Goal: Task Accomplishment & Management: Manage account settings

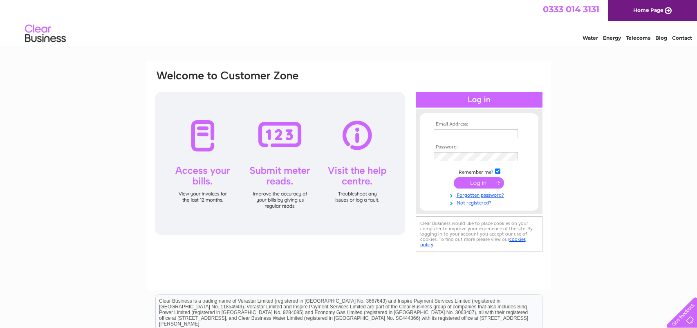
type input "duncan@servicecentre-scotland.co.uk"
click at [478, 183] on input "submit" at bounding box center [479, 182] width 50 height 11
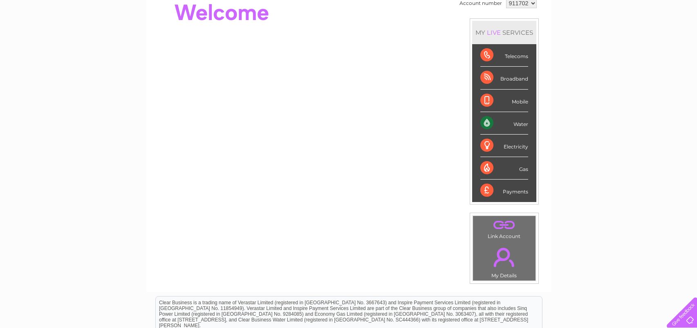
scroll to position [41, 0]
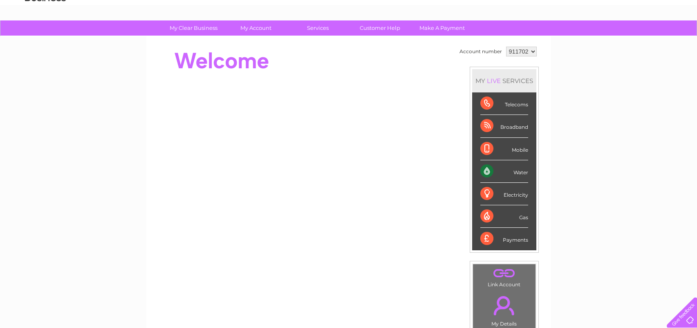
click at [517, 54] on select "911702 911703" at bounding box center [521, 52] width 31 height 10
select select "911703"
click at [506, 47] on select "911702 911703" at bounding box center [521, 52] width 31 height 10
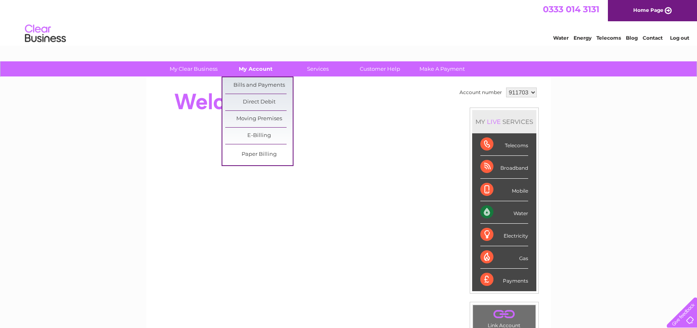
click at [259, 66] on link "My Account" at bounding box center [255, 68] width 67 height 15
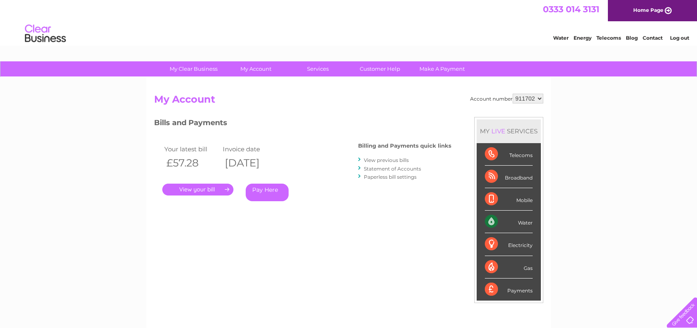
click at [528, 99] on select "911702 911703" at bounding box center [527, 99] width 31 height 10
select select "911703"
click at [513, 94] on select "911702 911703" at bounding box center [527, 99] width 31 height 10
click at [386, 169] on link "Statement of Accounts" at bounding box center [392, 169] width 57 height 6
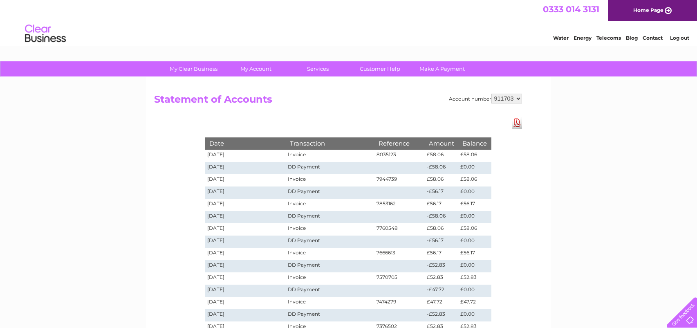
click at [513, 99] on select "911702 911703" at bounding box center [506, 99] width 31 height 10
select select "911702"
click at [492, 94] on select "911702 911703" at bounding box center [506, 99] width 31 height 10
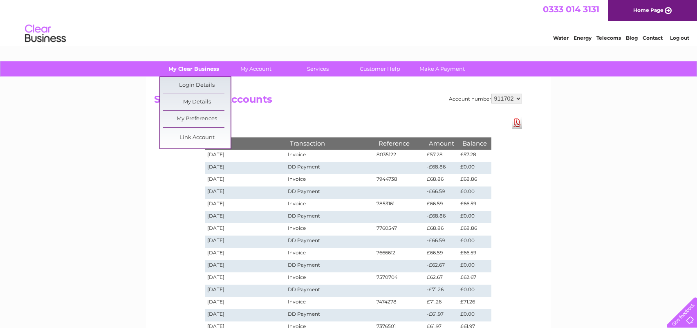
click at [203, 69] on link "My Clear Business" at bounding box center [193, 68] width 67 height 15
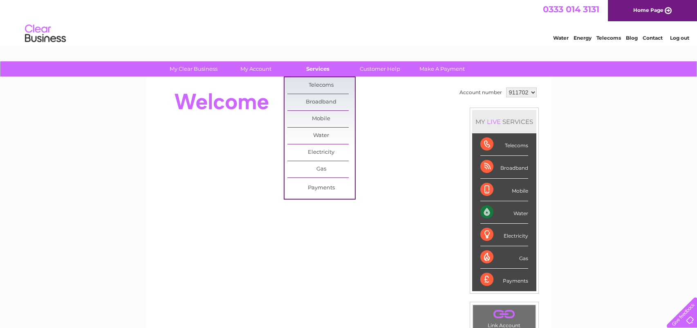
click at [311, 69] on link "Services" at bounding box center [317, 68] width 67 height 15
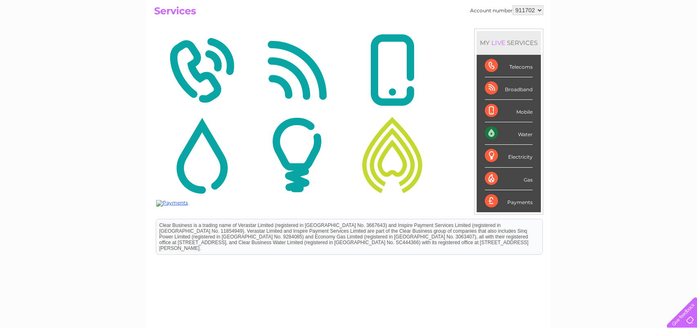
scroll to position [123, 0]
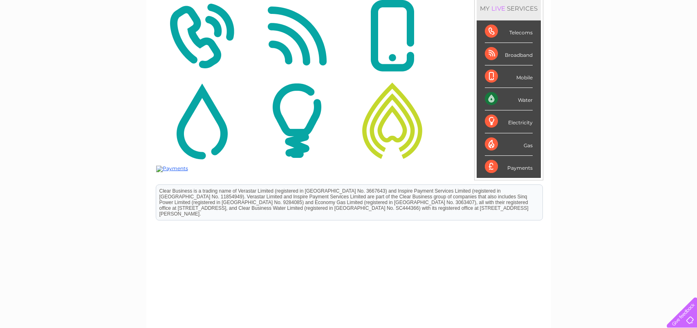
click at [393, 135] on img at bounding box center [392, 120] width 91 height 79
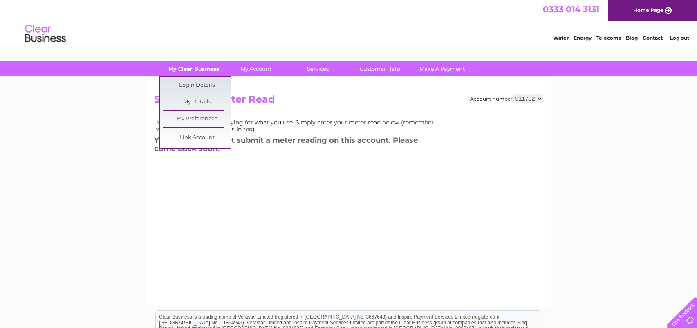
click at [188, 69] on link "My Clear Business" at bounding box center [193, 68] width 67 height 15
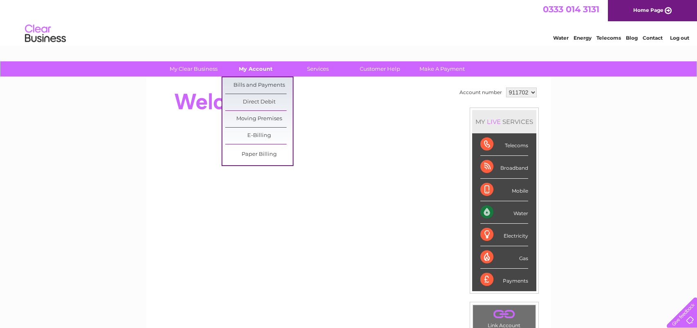
click at [259, 61] on link "My Account" at bounding box center [255, 68] width 67 height 15
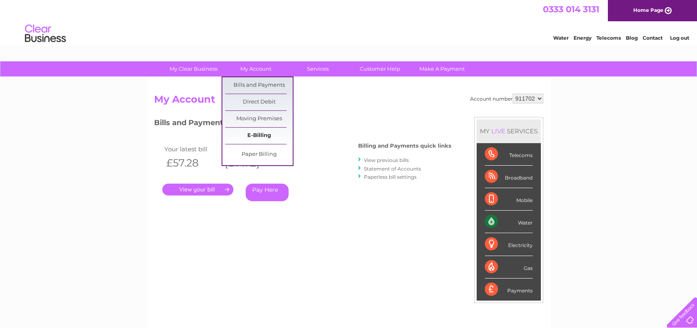
click at [251, 133] on link "E-Billing" at bounding box center [258, 135] width 67 height 16
